Goal: Information Seeking & Learning: Get advice/opinions

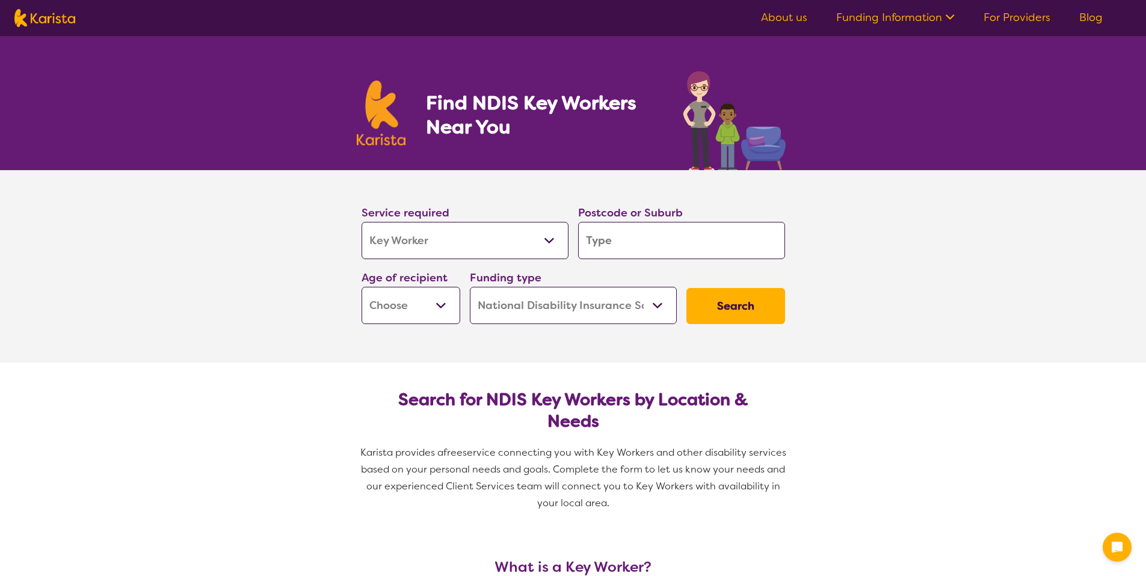
select select "Key Worker"
select select "NDIS"
select select "Key Worker"
select select "NDIS"
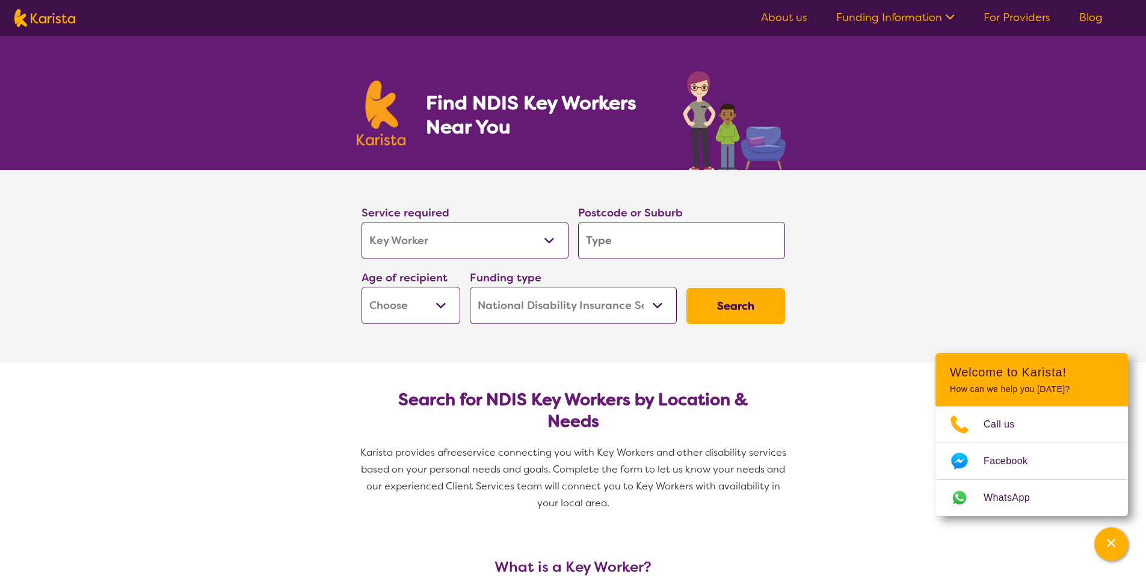
click at [466, 244] on select "Allied Health Assistant Assessment ([MEDICAL_DATA] or [MEDICAL_DATA]) Behaviour…" at bounding box center [464, 240] width 207 height 37
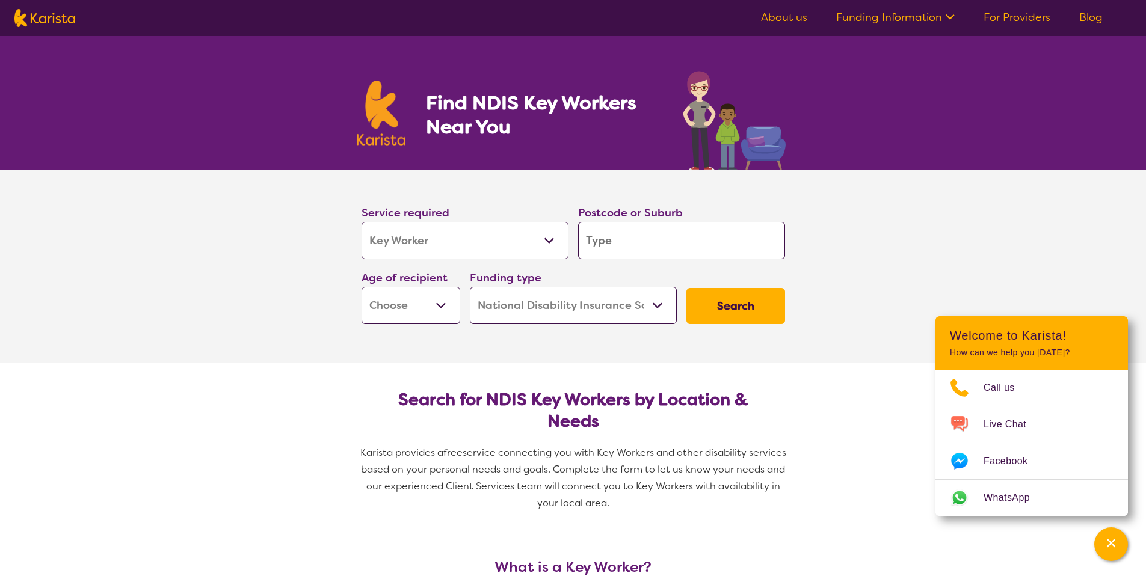
click at [490, 238] on select "Allied Health Assistant Assessment ([MEDICAL_DATA] or [MEDICAL_DATA]) Behaviour…" at bounding box center [464, 240] width 207 height 37
click at [612, 239] on input "search" at bounding box center [681, 240] width 207 height 37
type input "3166"
click at [422, 304] on select "Early Childhood - 0 to 9 Child - 10 to 11 Adolescent - 12 to 17 Adult - 18 to 6…" at bounding box center [410, 305] width 99 height 37
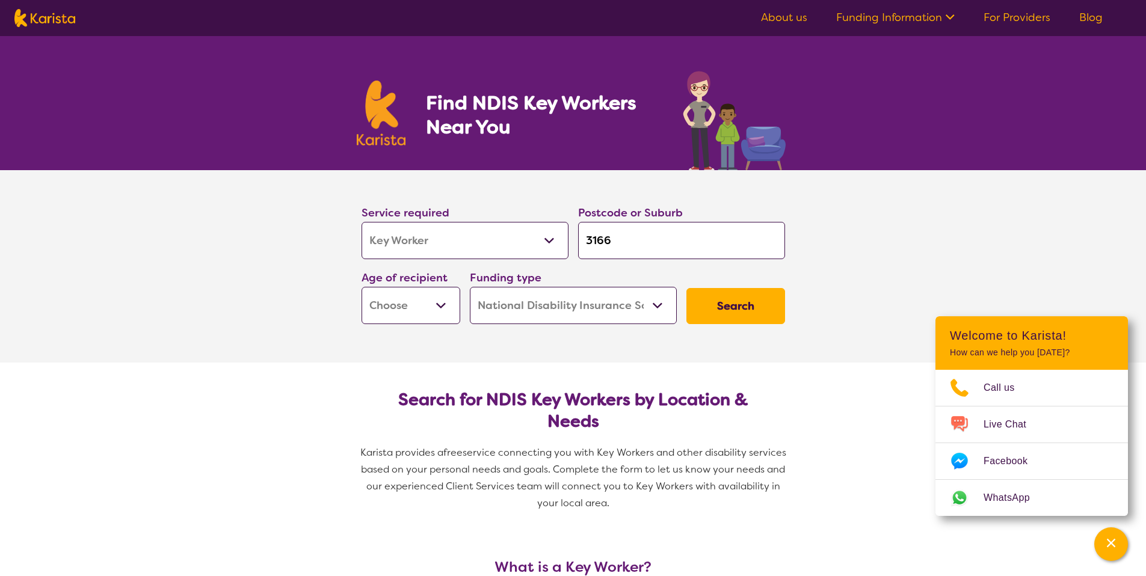
select select "EC"
click at [361, 287] on select "Early Childhood - 0 to 9 Child - 10 to 11 Adolescent - 12 to 17 Adult - 18 to 6…" at bounding box center [410, 305] width 99 height 37
select select "EC"
click at [571, 297] on select "Home Care Package (HCP) National Disability Insurance Scheme (NDIS) I don't know" at bounding box center [573, 305] width 207 height 37
click at [470, 287] on select "Home Care Package (HCP) National Disability Insurance Scheme (NDIS) I don't know" at bounding box center [573, 305] width 207 height 37
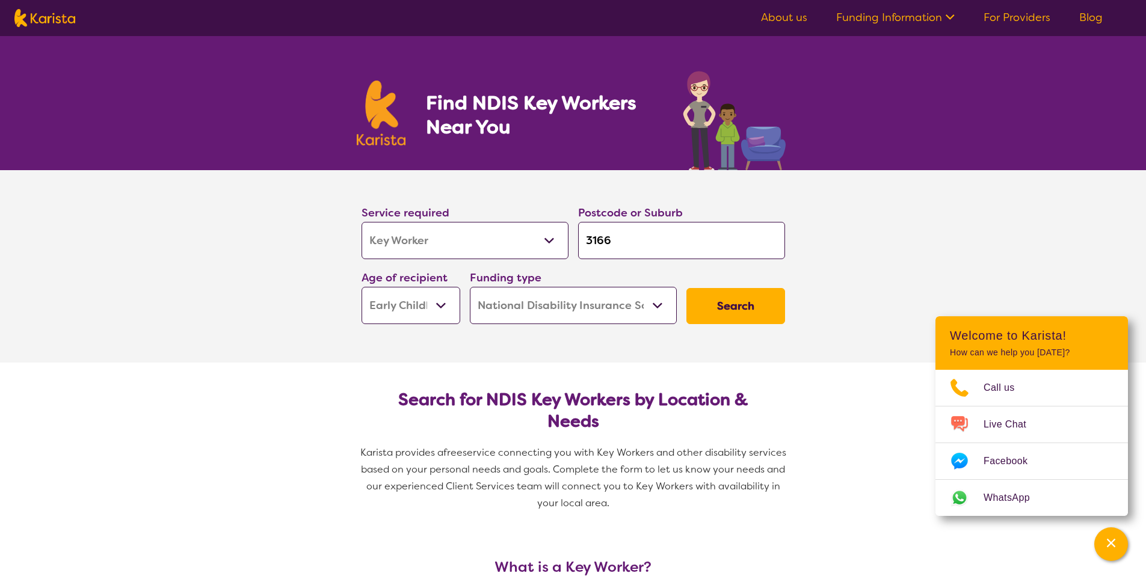
click at [732, 308] on button "Search" at bounding box center [735, 306] width 99 height 36
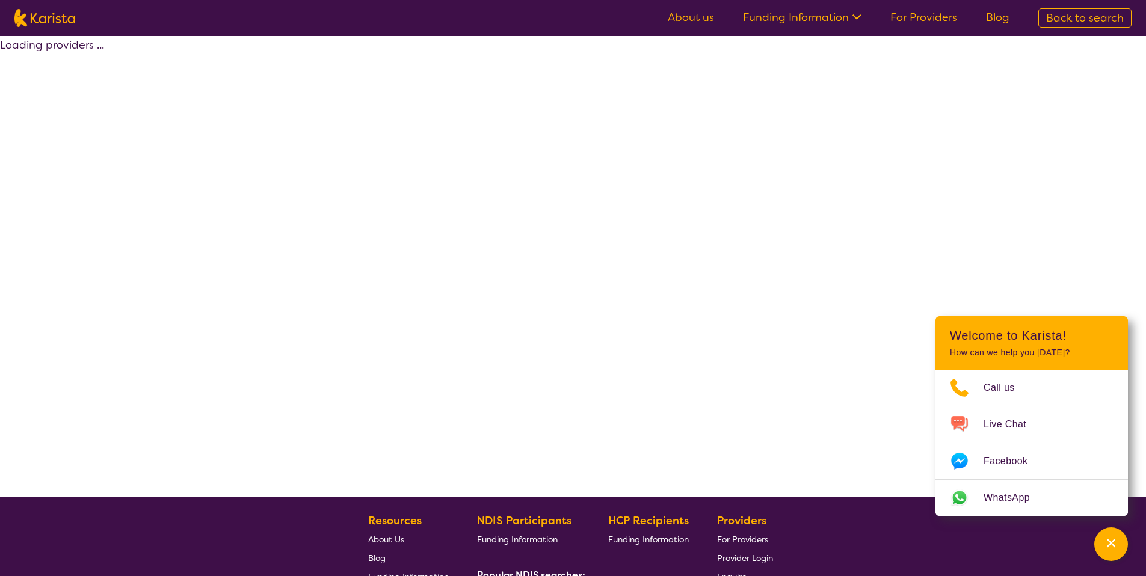
select select "by_score"
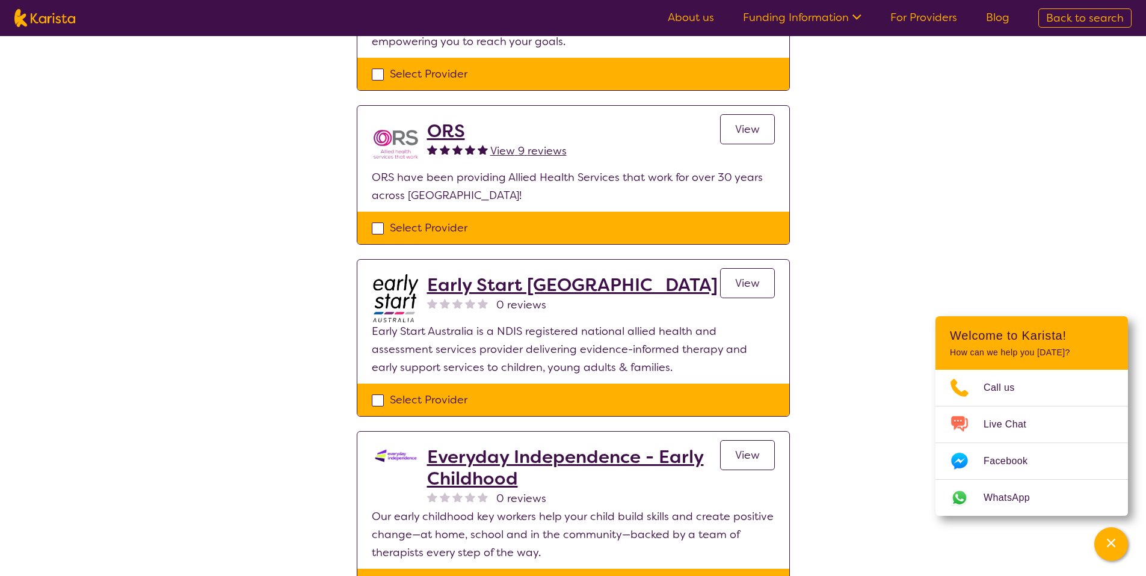
scroll to position [254, 0]
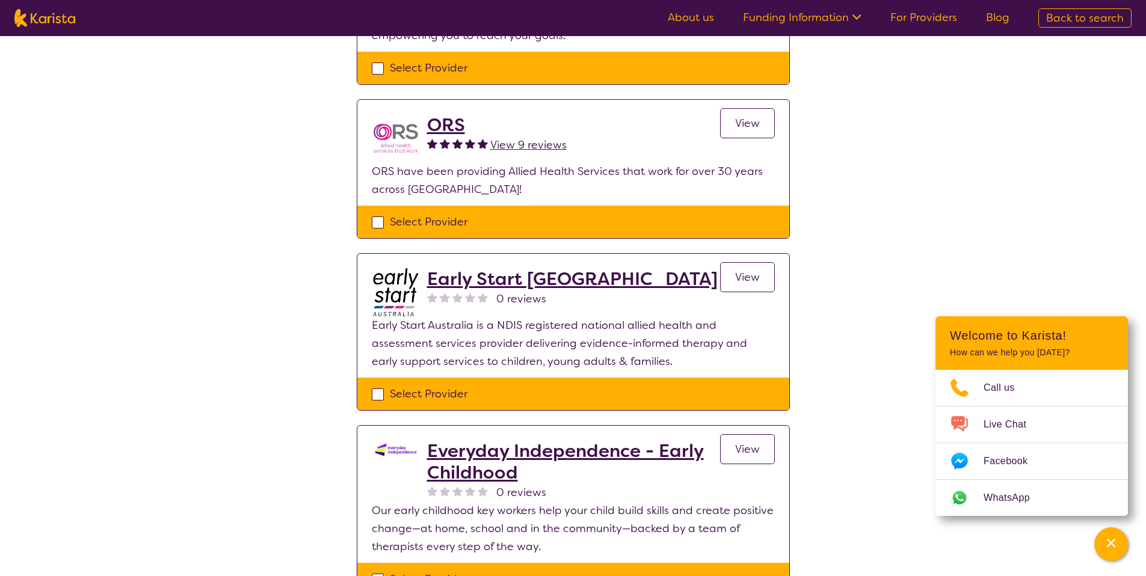
click at [527, 143] on span "View 9 reviews" at bounding box center [528, 145] width 76 height 14
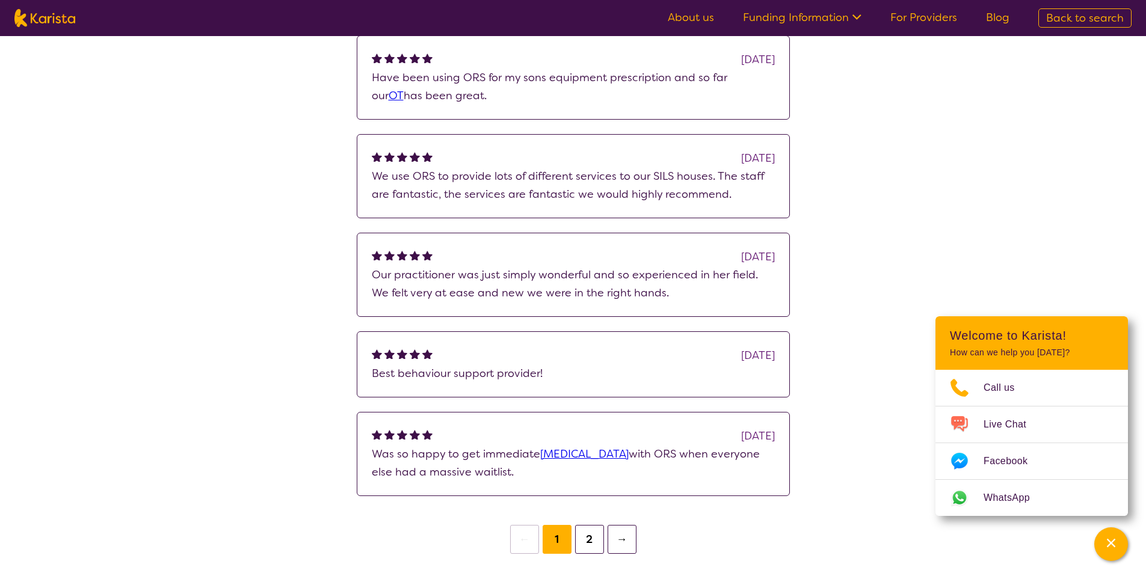
scroll to position [326, 0]
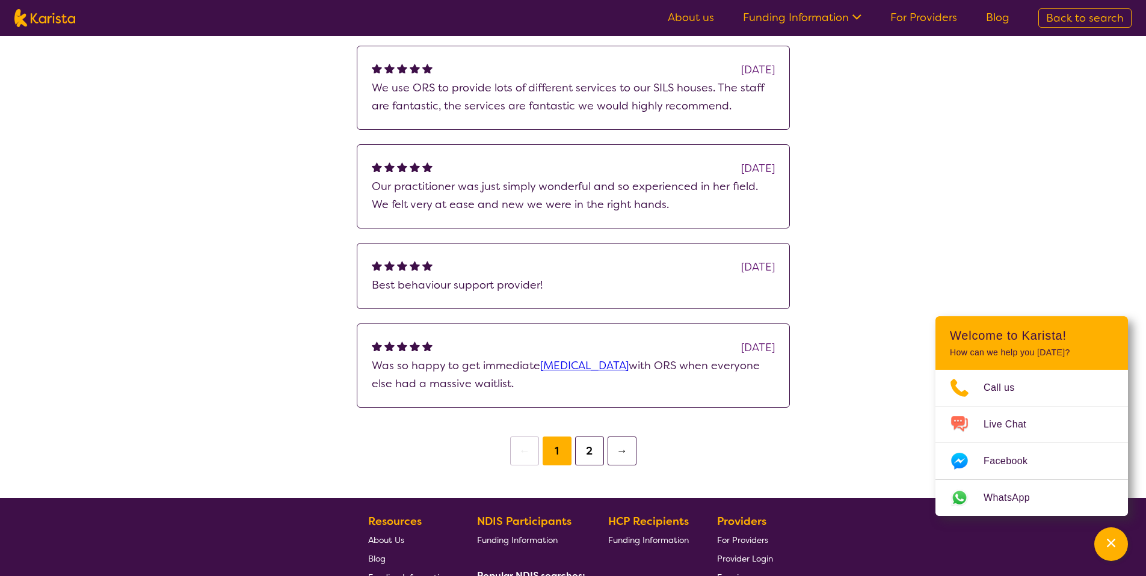
click at [594, 445] on button "2" at bounding box center [589, 451] width 29 height 29
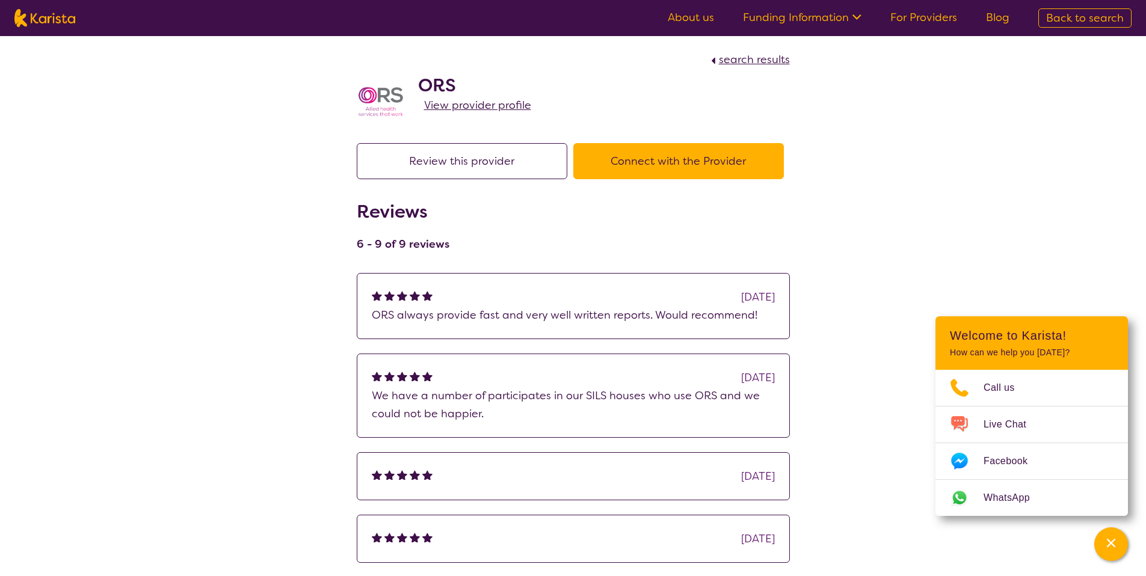
click at [780, 61] on span "search results" at bounding box center [754, 59] width 71 height 14
select select "by_score"
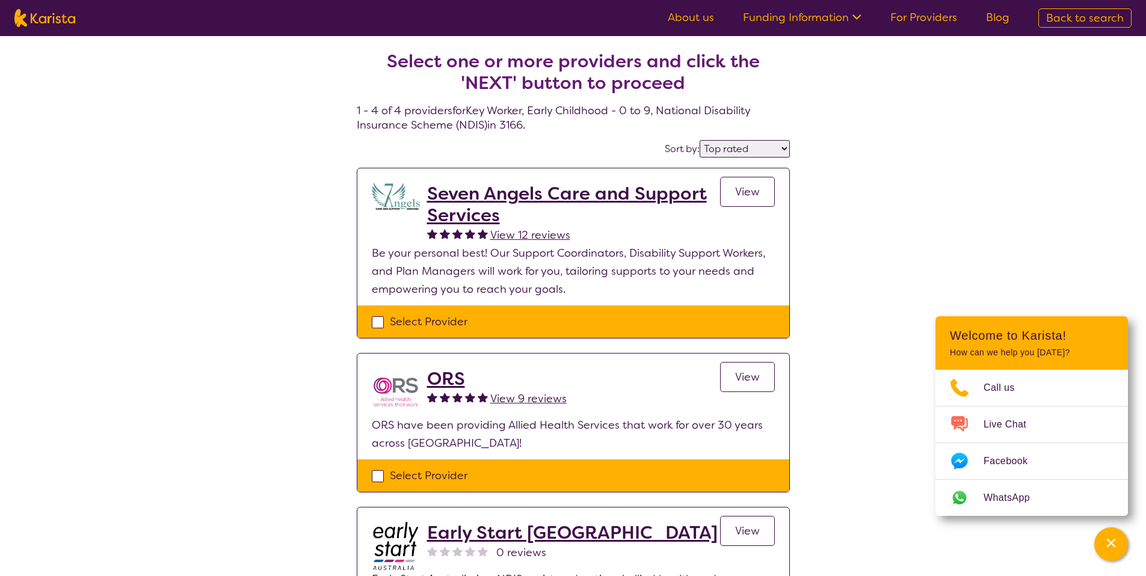
click at [551, 232] on span "View 12 reviews" at bounding box center [530, 235] width 80 height 14
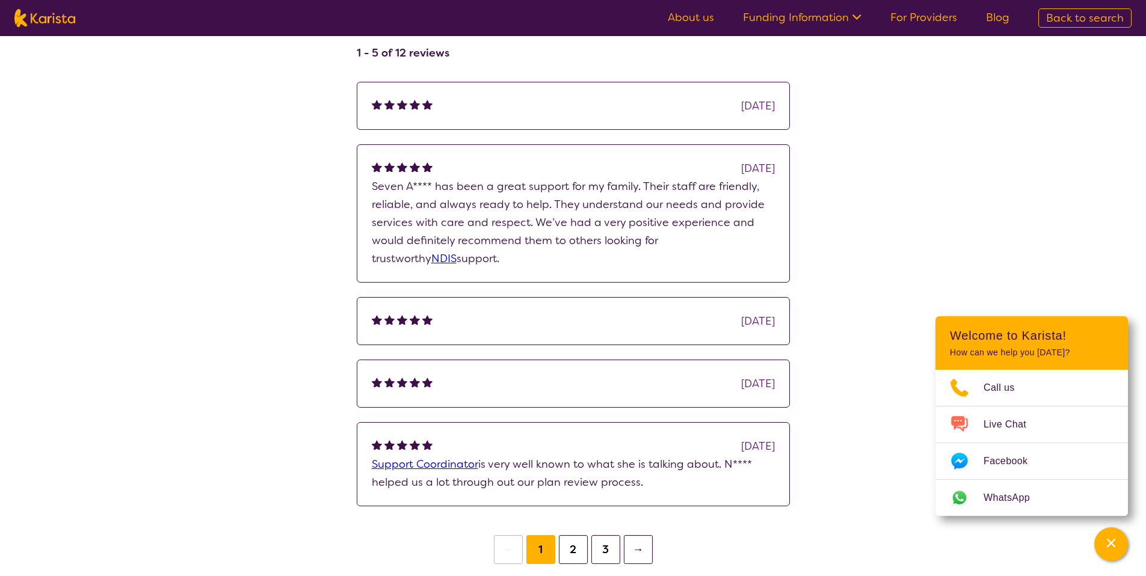
scroll to position [251, 0]
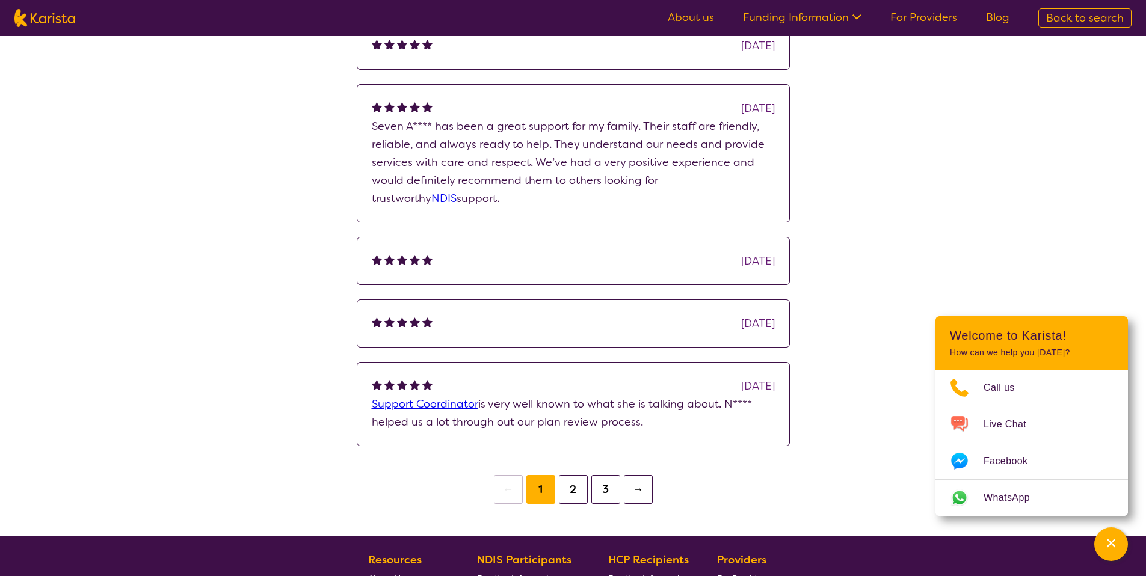
click at [579, 490] on button "2" at bounding box center [573, 489] width 29 height 29
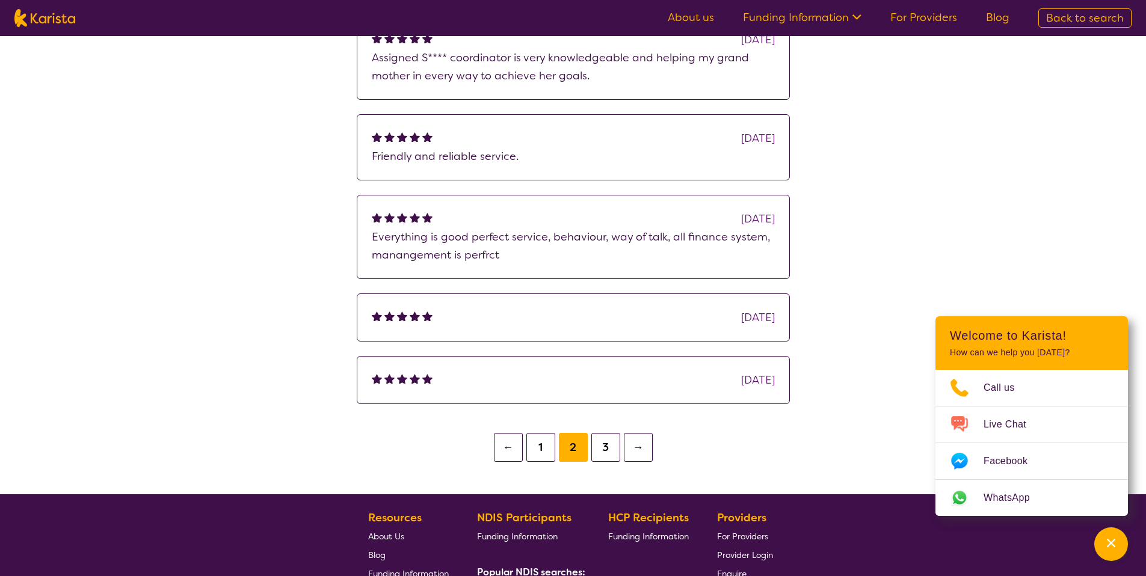
scroll to position [289, 0]
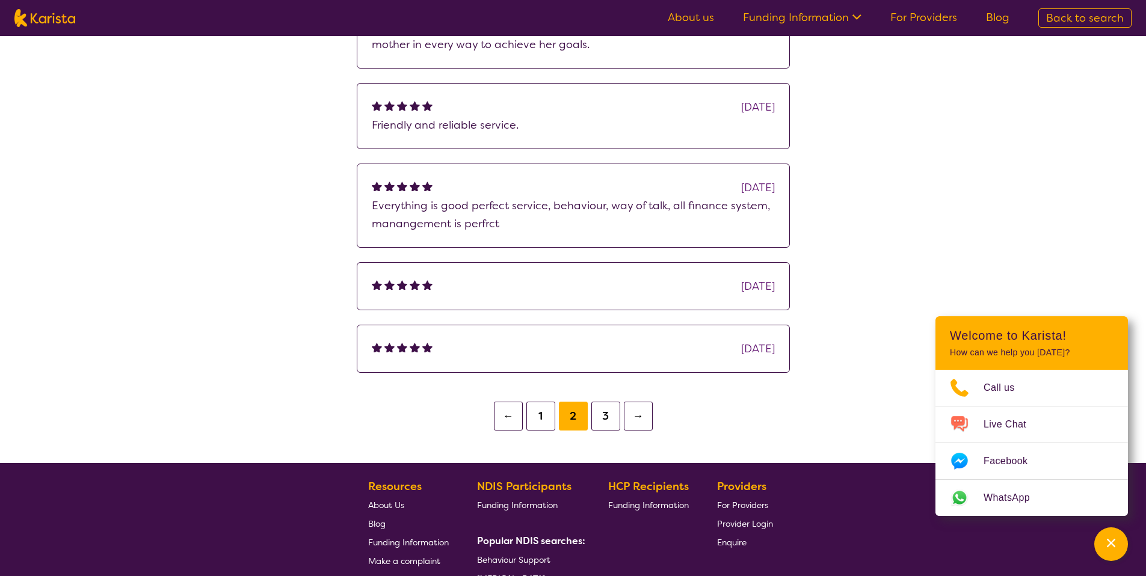
click at [600, 411] on button "3" at bounding box center [605, 416] width 29 height 29
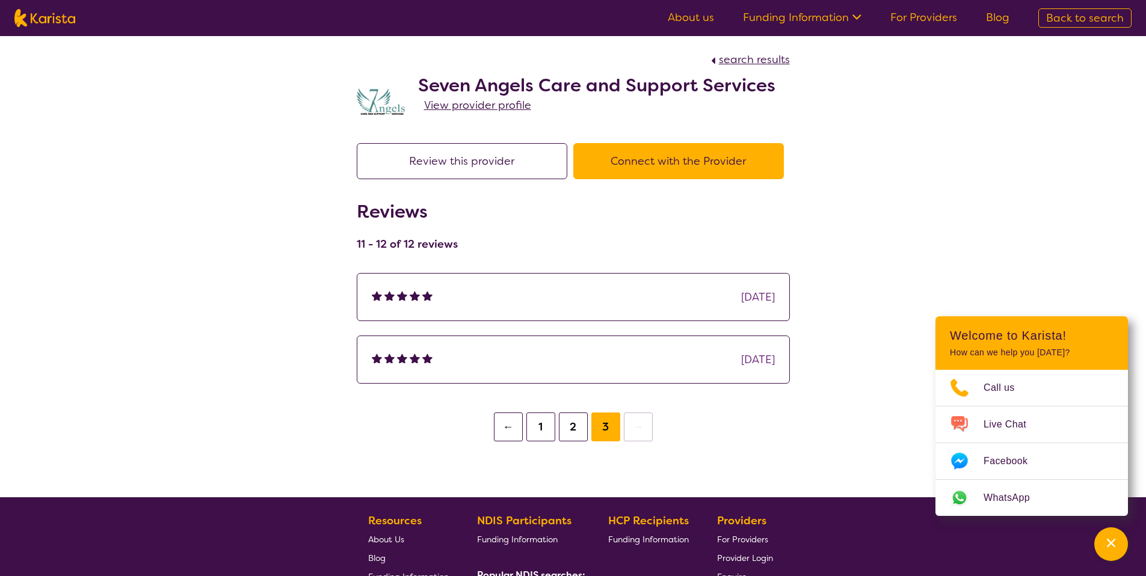
click at [736, 62] on span "search results" at bounding box center [754, 59] width 71 height 14
select select "by_score"
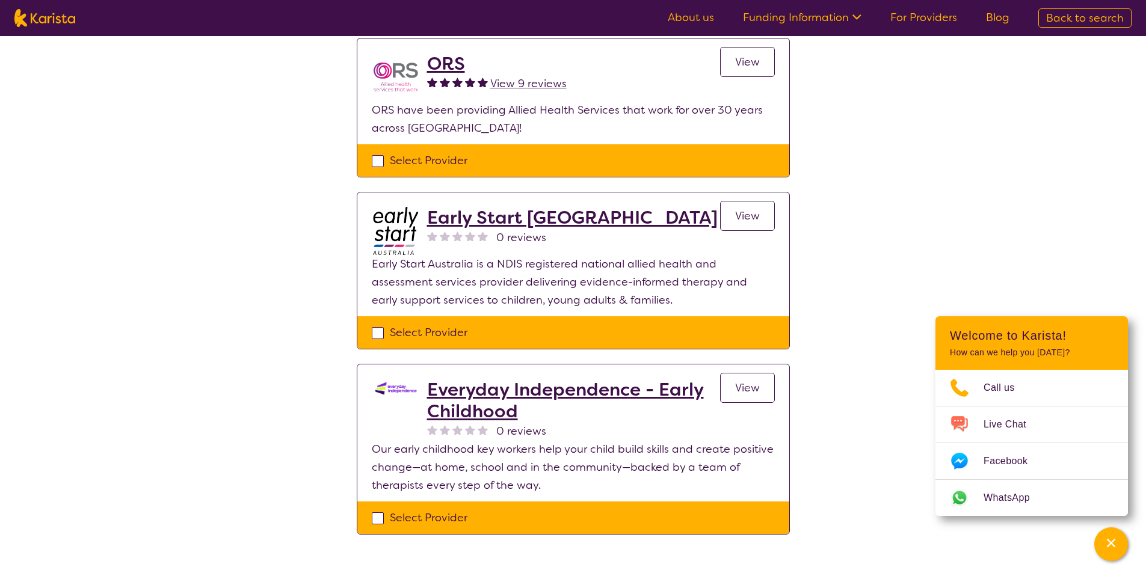
scroll to position [365, 0]
